Goal: Obtain resource: Download file/media

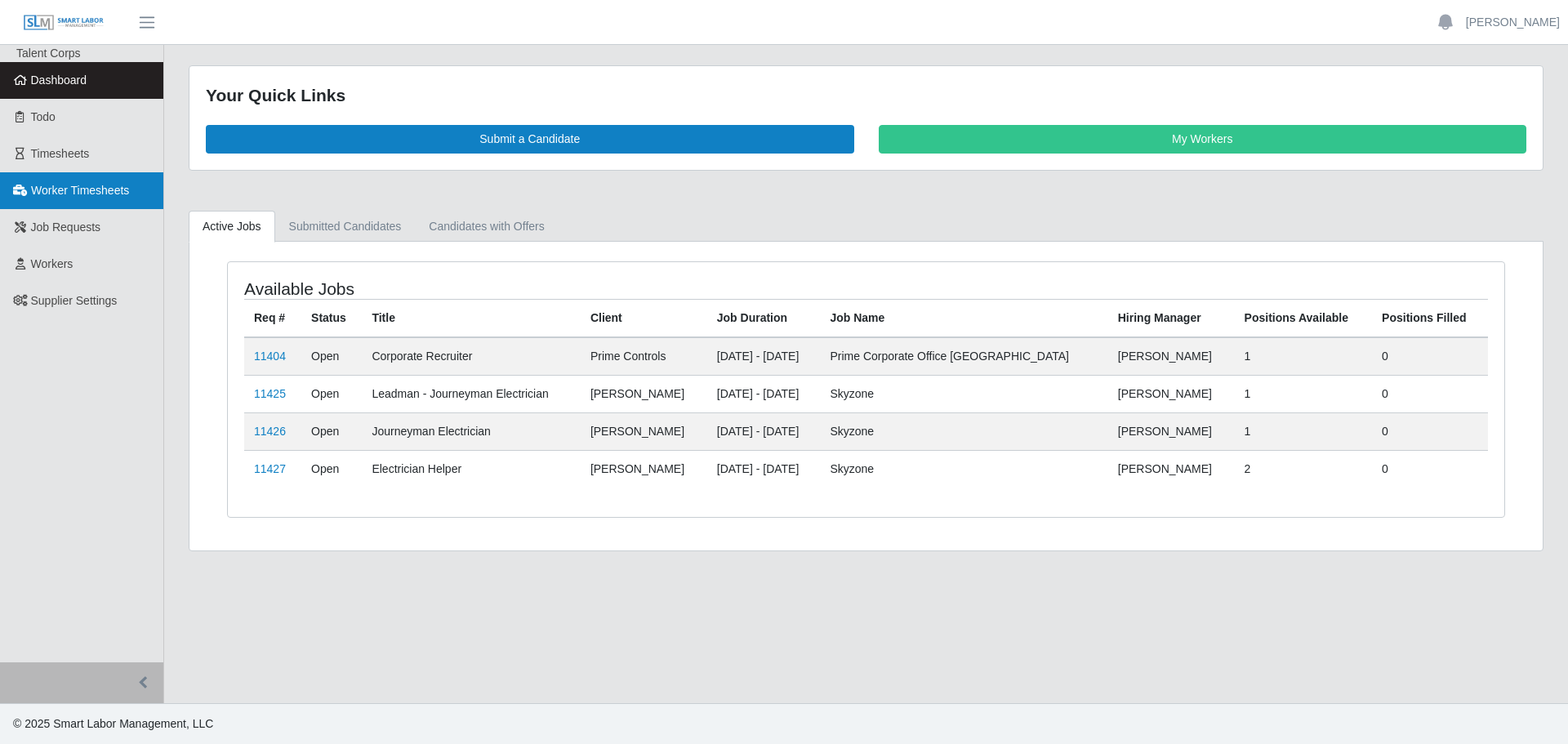
click at [76, 202] on link "Worker Timesheets" at bounding box center [81, 191] width 163 height 37
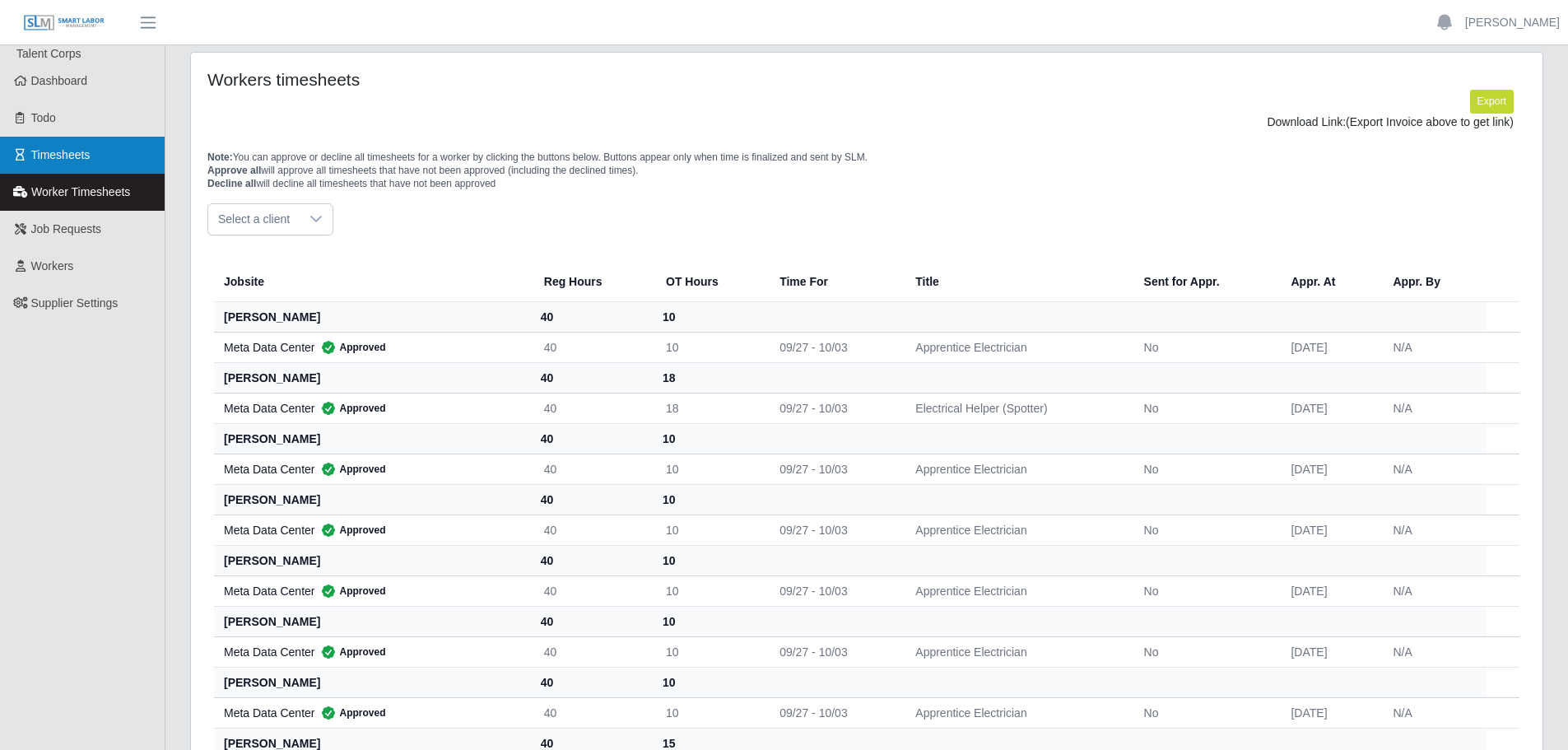
click at [66, 153] on span "Timesheets" at bounding box center [61, 154] width 59 height 13
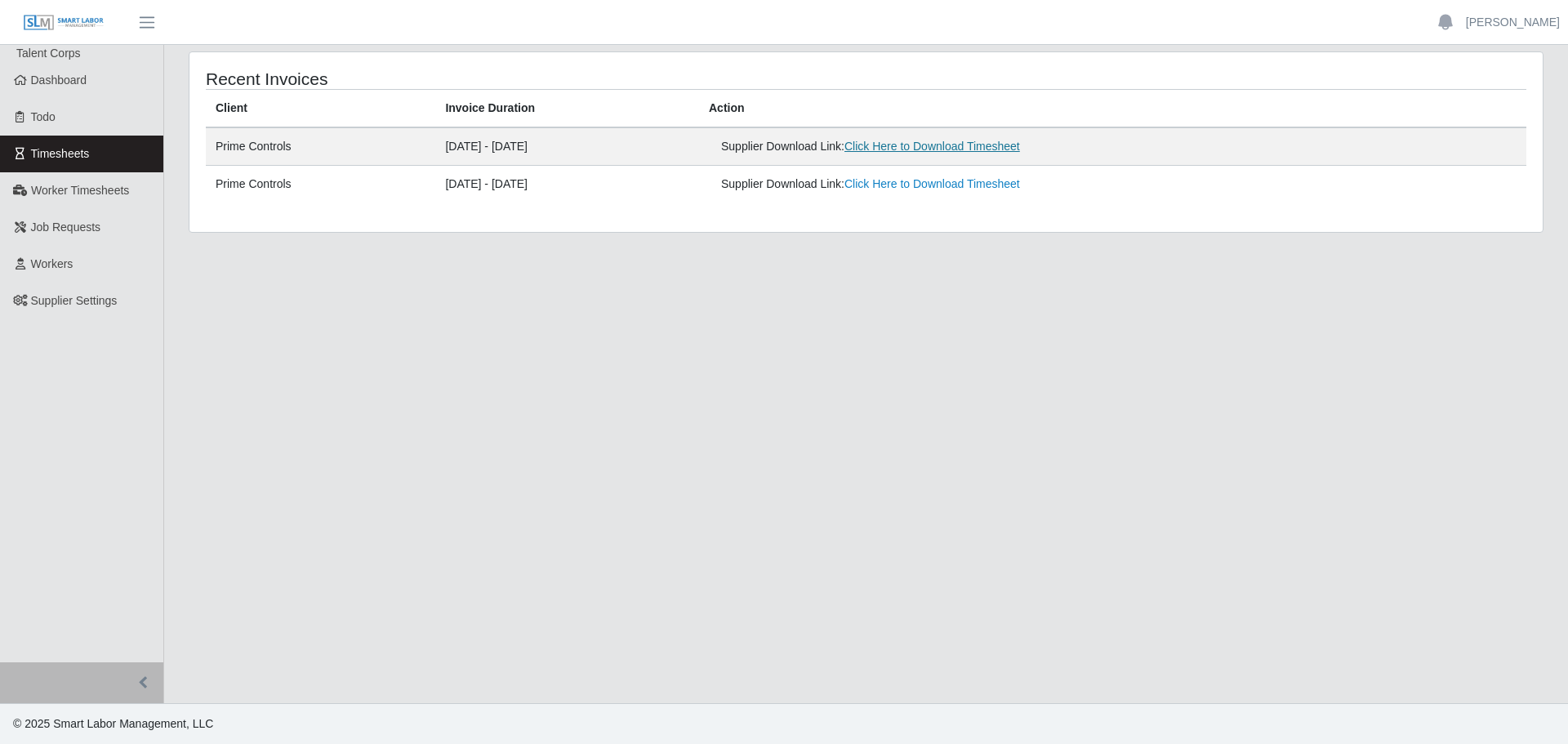
click at [936, 149] on link "Click Here to Download Timesheet" at bounding box center [932, 146] width 175 height 13
